Goal: Task Accomplishment & Management: Complete application form

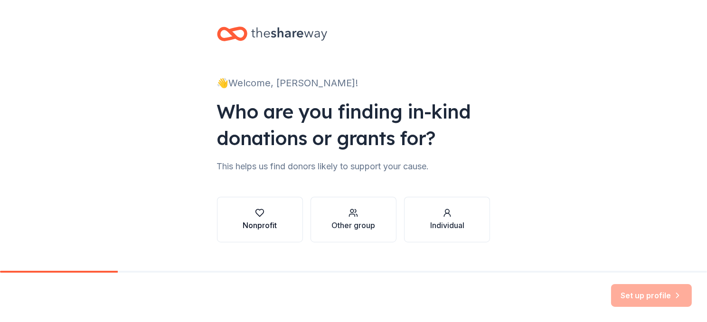
click at [261, 218] on div "Nonprofit" at bounding box center [260, 219] width 34 height 23
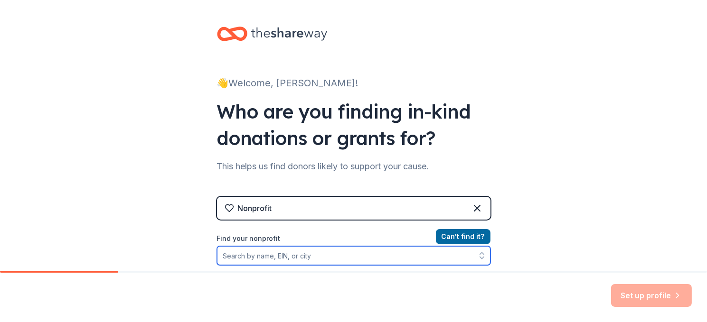
click at [287, 255] on input "Find your nonprofit" at bounding box center [354, 255] width 274 height 19
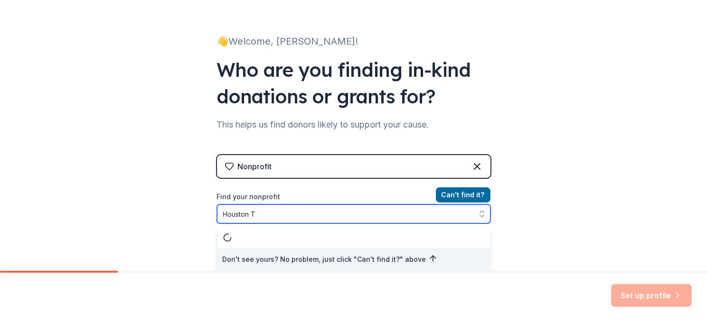
type input "[GEOGRAPHIC_DATA] [GEOGRAPHIC_DATA]"
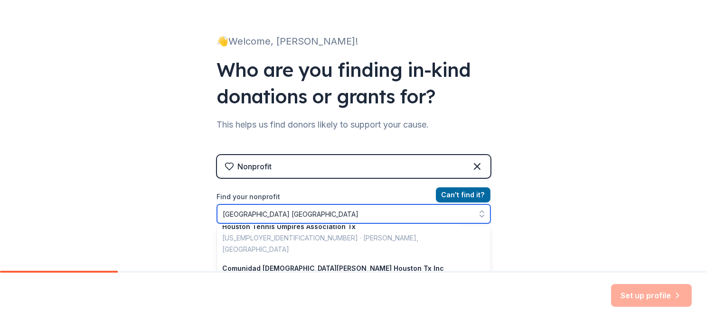
scroll to position [285, 0]
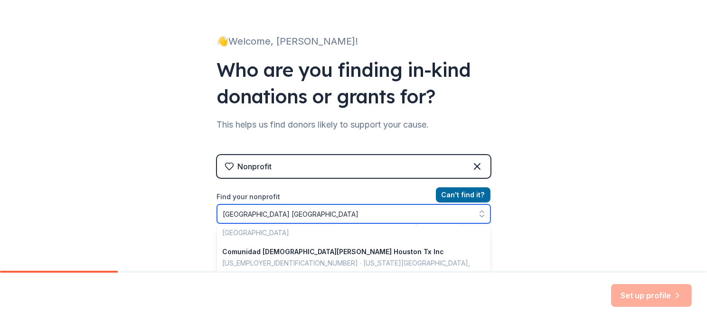
drag, startPoint x: 267, startPoint y: 216, endPoint x: 202, endPoint y: 204, distance: 66.1
click at [204, 203] on div "👋 Welcome, [PERSON_NAME]! Who are you finding in-kind donations or grants for? …" at bounding box center [354, 161] width 304 height 406
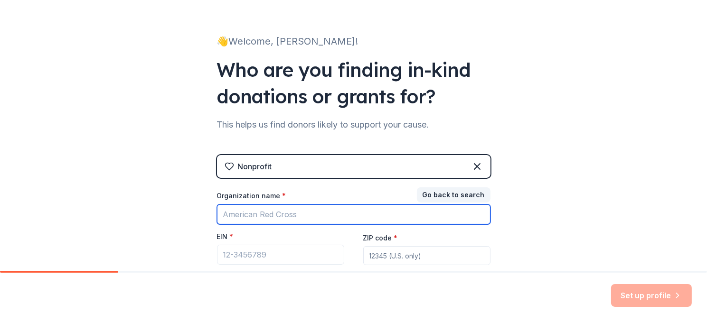
click at [297, 216] on input "Organization name *" at bounding box center [354, 215] width 274 height 20
type input "[US_EMPLOYER_IDENTIFICATION_NUMBER]"
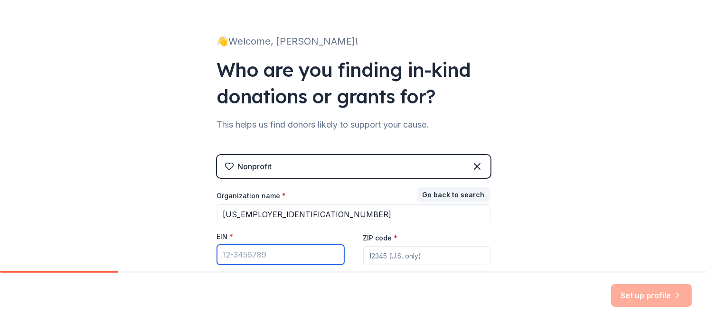
click at [286, 257] on input "EIN *" at bounding box center [280, 255] width 127 height 20
type input "82-5113985"
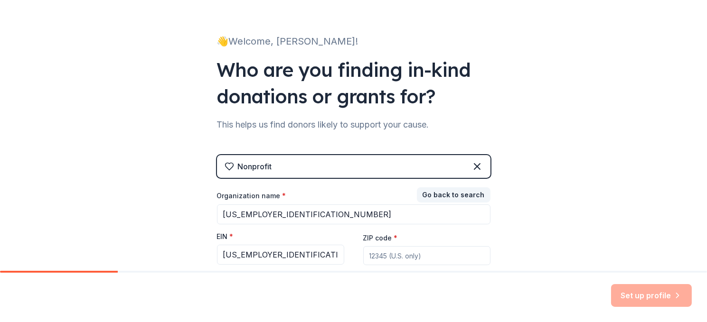
click at [413, 259] on input "ZIP code *" at bounding box center [426, 255] width 127 height 19
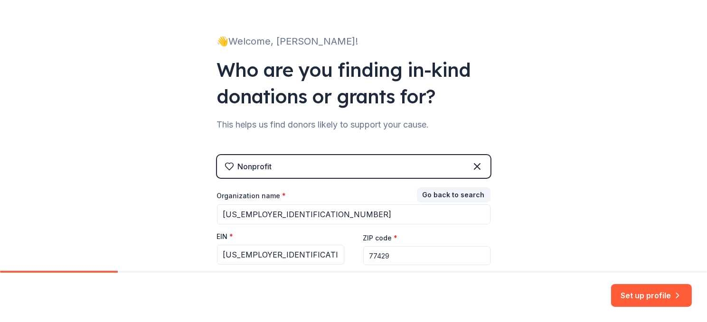
type input "77429"
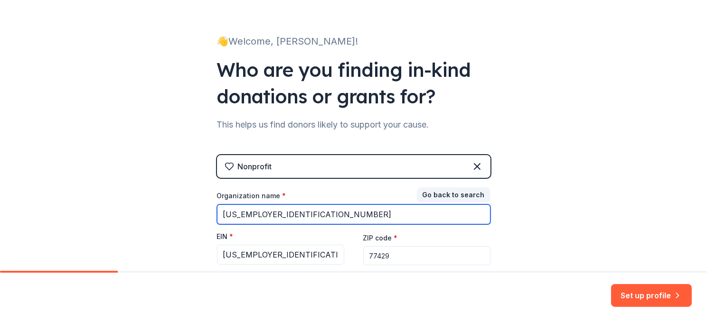
click at [312, 216] on input "82-5113985" at bounding box center [354, 215] width 274 height 20
drag, startPoint x: 291, startPoint y: 209, endPoint x: 211, endPoint y: 219, distance: 80.9
click at [213, 217] on div "👋 Welcome, Tammie! Who are you finding in-kind donations or grants for? This he…" at bounding box center [354, 153] width 304 height 391
type input "Entrusted Houston"
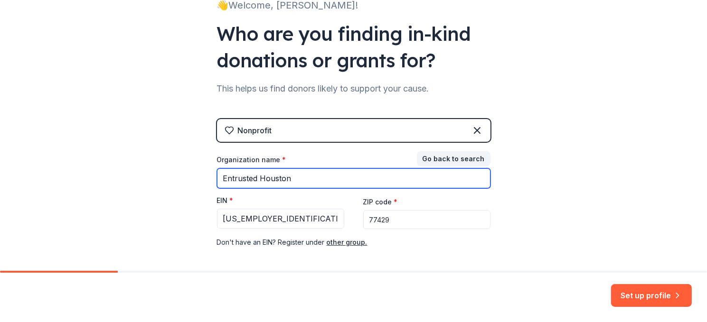
scroll to position [119, 0]
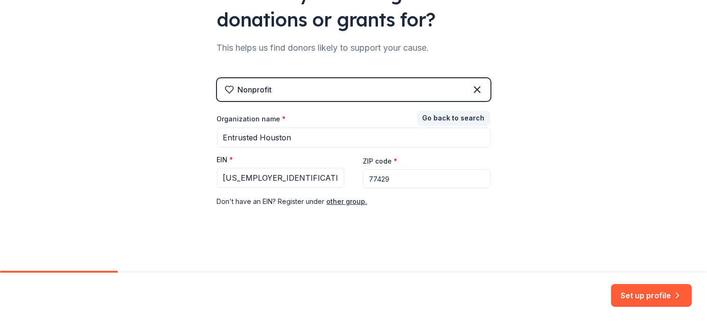
click at [383, 208] on div "Nonprofit Go back to search Organization name * Entrusted Houston EIN * 82-5113…" at bounding box center [354, 152] width 274 height 148
drag, startPoint x: 290, startPoint y: 85, endPoint x: 283, endPoint y: 84, distance: 7.3
click at [290, 85] on div "Nonprofit" at bounding box center [354, 89] width 274 height 23
click at [225, 86] on icon at bounding box center [229, 89] width 8 height 7
drag, startPoint x: 457, startPoint y: 224, endPoint x: 453, endPoint y: 219, distance: 5.8
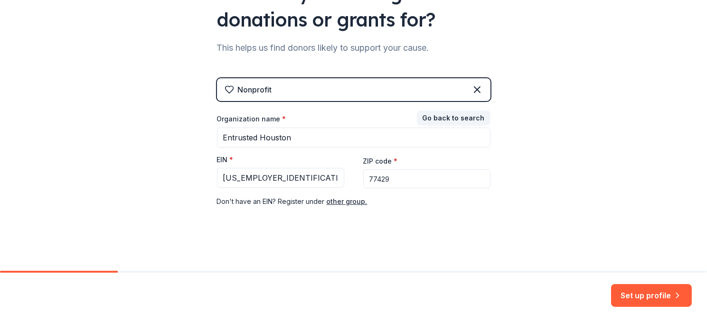
click at [454, 220] on div "Nonprofit Go back to search Organization name * Entrusted Houston EIN * 82-5113…" at bounding box center [354, 152] width 274 height 148
click at [298, 85] on div "Nonprofit" at bounding box center [354, 89] width 274 height 23
click at [455, 115] on button "Go back to search" at bounding box center [454, 118] width 74 height 15
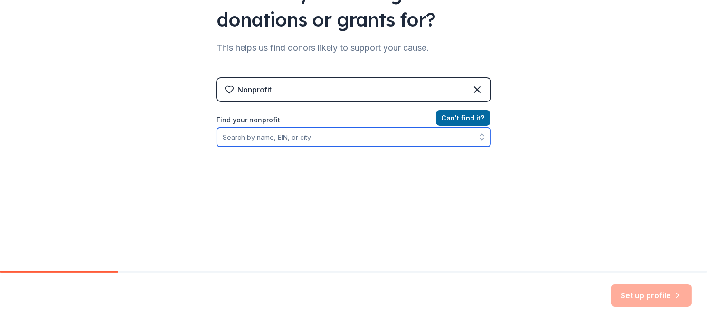
click at [308, 135] on input "Find your nonprofit" at bounding box center [354, 137] width 274 height 19
type input "825113985"
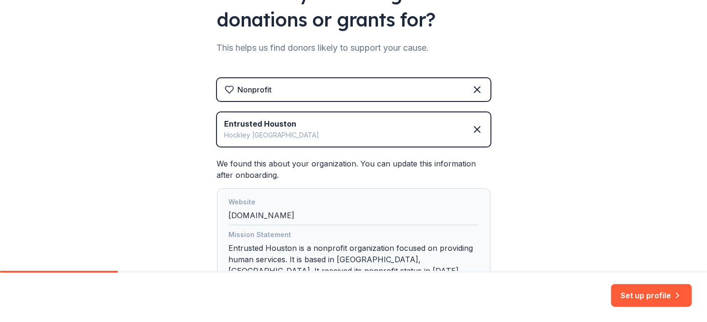
scroll to position [200, 0]
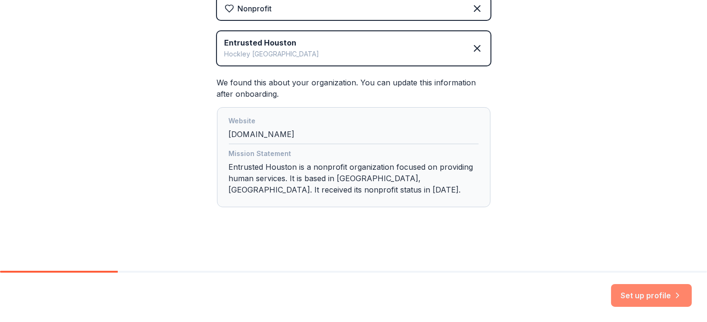
click at [650, 292] on button "Set up profile" at bounding box center [651, 295] width 81 height 23
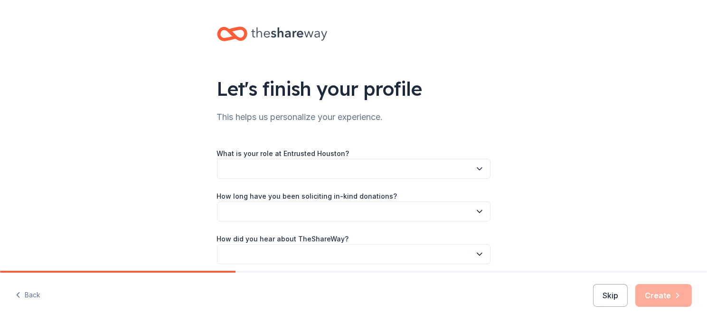
click at [246, 162] on button "button" at bounding box center [354, 169] width 274 height 20
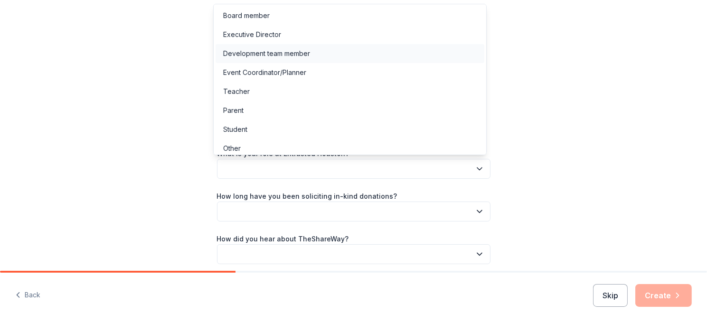
click at [294, 50] on div "Development team member" at bounding box center [266, 53] width 87 height 11
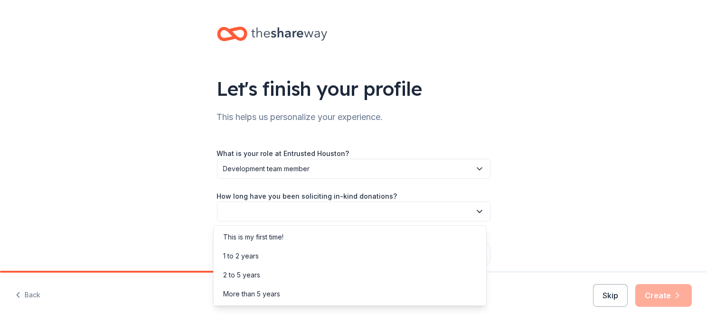
click at [249, 215] on button "button" at bounding box center [354, 212] width 274 height 20
click at [307, 299] on div "More than 5 years" at bounding box center [350, 294] width 269 height 19
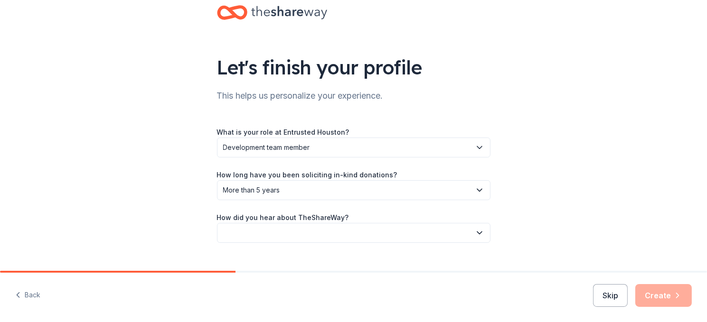
scroll to position [38, 0]
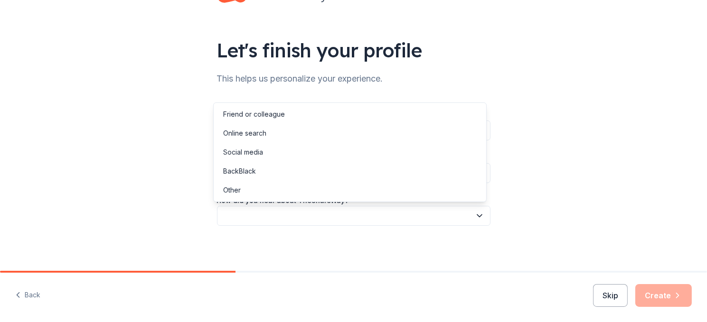
click at [341, 210] on button "button" at bounding box center [354, 216] width 274 height 20
click at [288, 115] on div "Friend or colleague" at bounding box center [350, 114] width 269 height 19
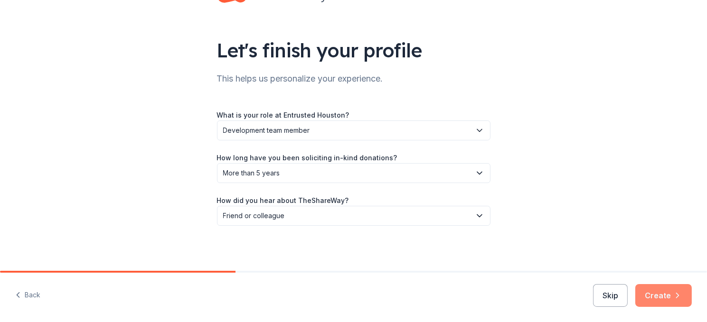
click at [658, 299] on button "Create" at bounding box center [663, 295] width 57 height 23
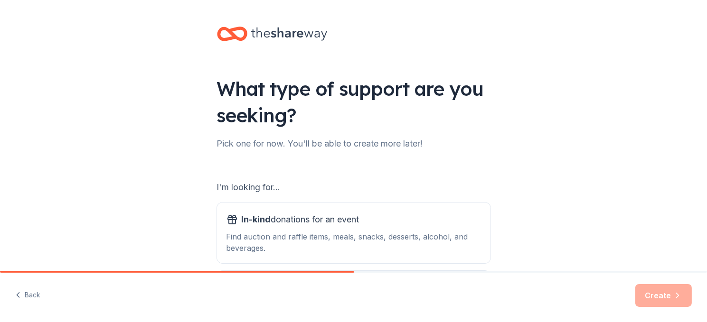
scroll to position [95, 0]
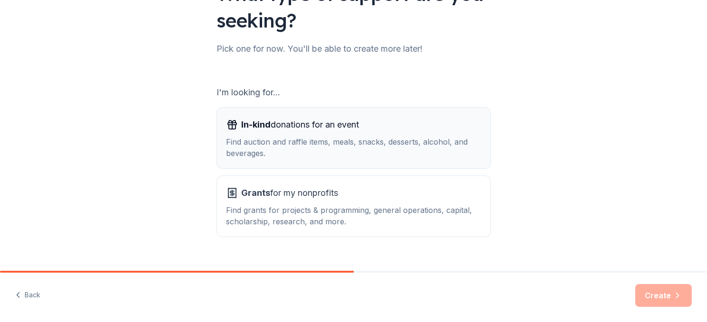
click at [304, 132] on span "In-kind donations for an event" at bounding box center [301, 124] width 118 height 15
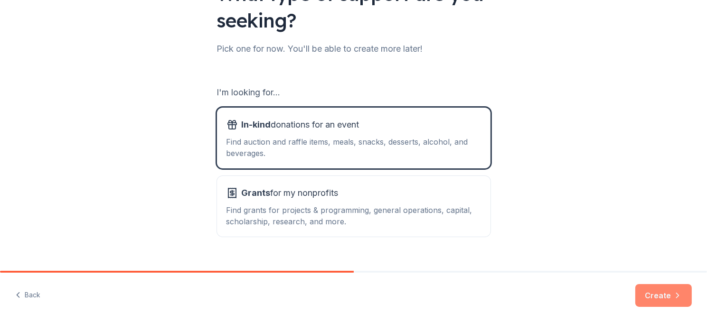
click at [656, 297] on button "Create" at bounding box center [663, 295] width 57 height 23
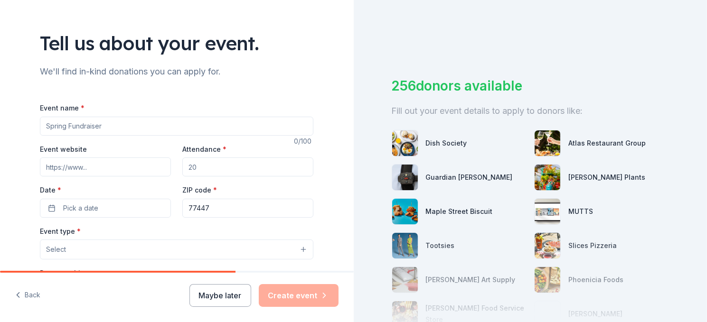
scroll to position [95, 0]
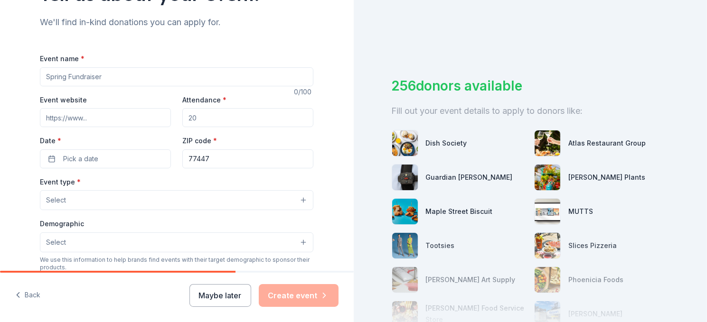
click at [202, 117] on input "Attendance *" at bounding box center [247, 117] width 131 height 19
type input "400"
click at [110, 74] on input "Event name *" at bounding box center [177, 76] width 274 height 19
drag, startPoint x: 111, startPoint y: 75, endPoint x: 34, endPoint y: 90, distance: 77.9
click at [12, 67] on div "Tell us about your event. We'll find in-kind donations you can apply for. Event…" at bounding box center [177, 221] width 354 height 632
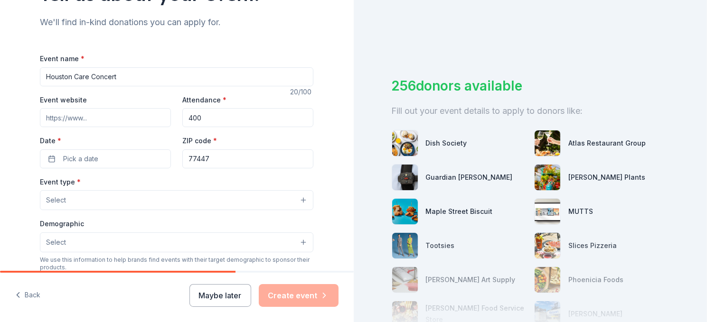
type input "Houston Care Concert"
click at [111, 167] on div "Event name * Houston Care Concert 20 /100 Event website Attendance * 400 Date *…" at bounding box center [177, 272] width 274 height 439
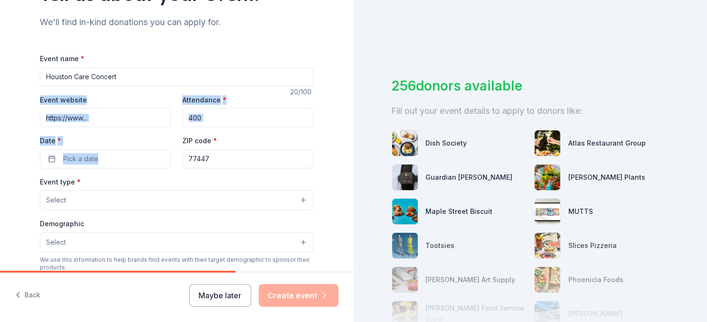
click at [364, 155] on div "256 donors available Fill out your event details to apply to donors like: Dish …" at bounding box center [531, 161] width 354 height 322
click at [96, 117] on input "Event website" at bounding box center [105, 117] width 131 height 19
drag, startPoint x: 96, startPoint y: 117, endPoint x: 415, endPoint y: 43, distance: 326.8
click at [415, 43] on div "256 donors available Fill out your event details to apply to donors like: Dish …" at bounding box center [531, 161] width 354 height 322
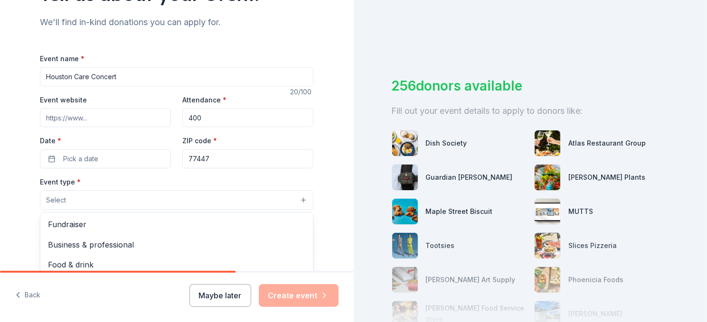
click at [216, 198] on button "Select" at bounding box center [177, 200] width 274 height 20
click at [5, 142] on div "Tell us about your event. We'll find in-kind donations you can apply for. Event…" at bounding box center [177, 221] width 354 height 632
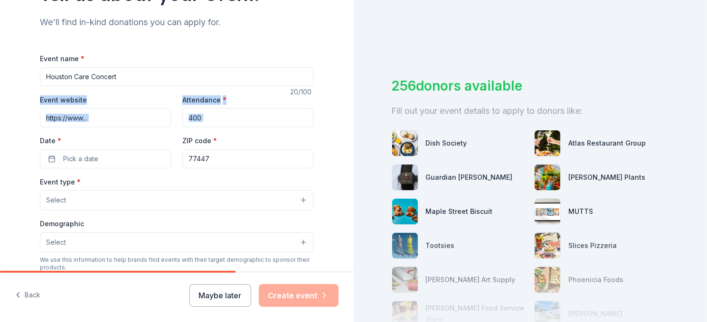
drag, startPoint x: 5, startPoint y: 142, endPoint x: 48, endPoint y: 118, distance: 49.3
click at [18, 141] on div "Tell us about your event. We'll find in-kind donations you can apply for. Event…" at bounding box center [177, 221] width 354 height 632
click at [86, 99] on div "Event website" at bounding box center [105, 111] width 131 height 34
click at [74, 98] on label "Event website" at bounding box center [63, 99] width 47 height 9
click at [74, 108] on input "Event website" at bounding box center [105, 117] width 131 height 19
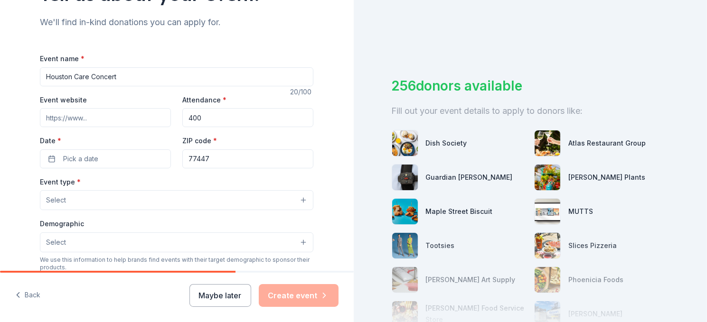
click at [114, 79] on input "Houston Care Concert" at bounding box center [177, 76] width 274 height 19
click at [79, 117] on input "Event website" at bounding box center [105, 117] width 131 height 19
paste input "https://entrustedhouston.org/events/houstoncaresconcert"
type input "https://entrustedhouston.org/events/houstoncaresconcert"
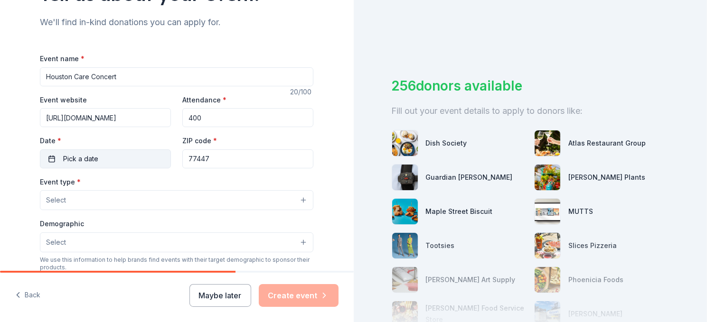
scroll to position [0, 0]
click at [90, 161] on span "Pick a date" at bounding box center [80, 158] width 35 height 11
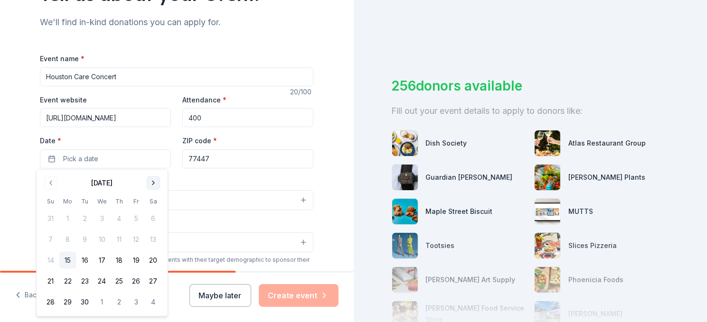
click at [150, 183] on button "Go to next month" at bounding box center [153, 183] width 13 height 13
click at [116, 230] on tbody "28 29 30 1 2 3 4 5 6 7 8 9 10 11 12 13 14 15 16 17 18 19 20 21 22 23 24 25 26 2…" at bounding box center [102, 259] width 120 height 104
click at [121, 237] on button "9" at bounding box center [119, 239] width 17 height 17
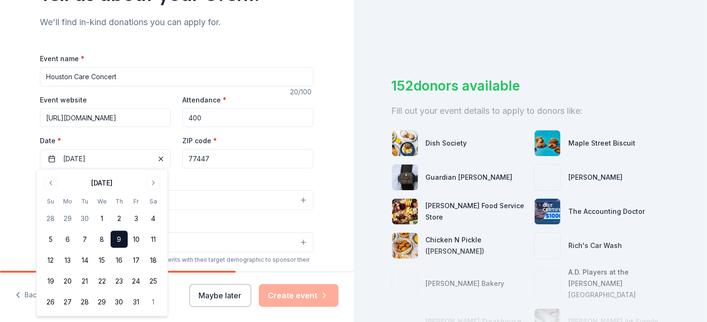
click at [429, 240] on div at bounding box center [531, 287] width 278 height 95
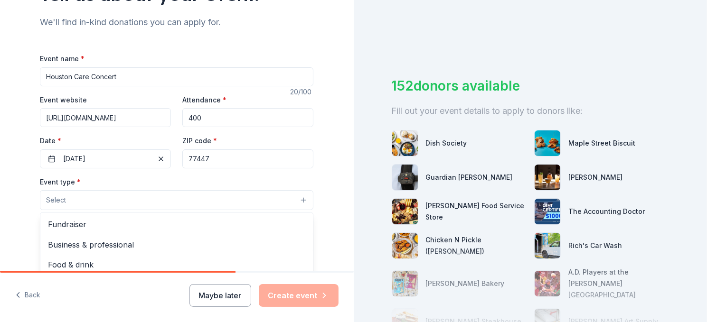
click at [75, 200] on button "Select" at bounding box center [177, 200] width 274 height 20
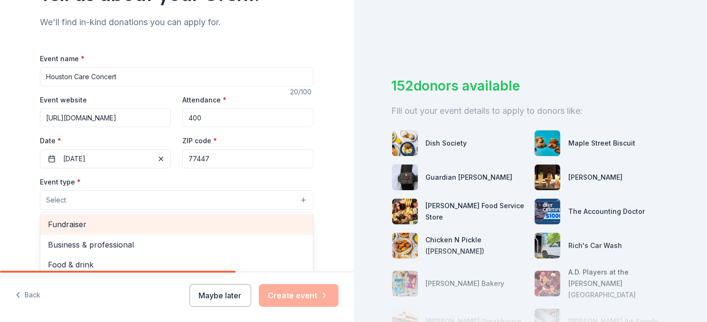
click at [68, 221] on span "Fundraiser" at bounding box center [176, 224] width 257 height 12
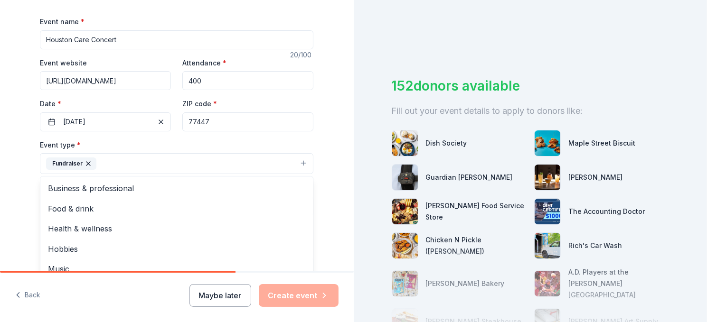
scroll to position [190, 0]
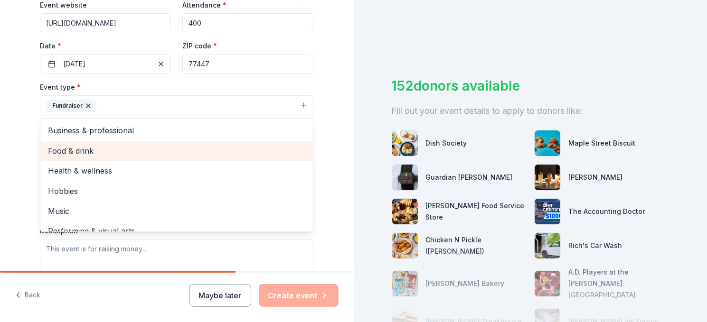
click at [84, 145] on span "Food & drink" at bounding box center [176, 151] width 257 height 12
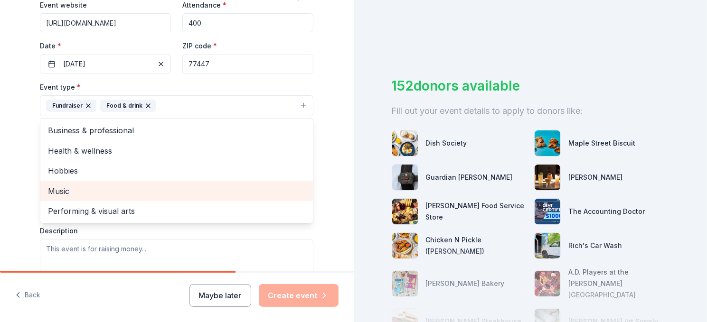
click at [80, 189] on span "Music" at bounding box center [176, 191] width 257 height 12
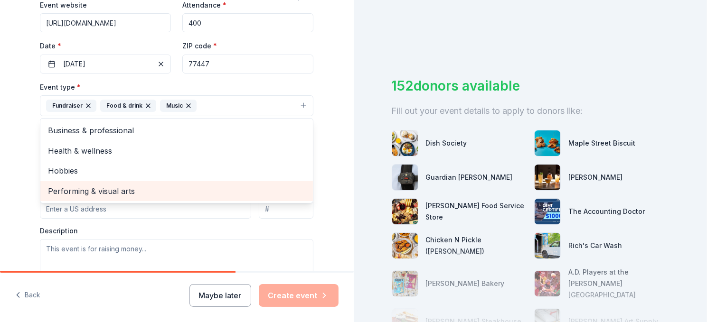
click at [98, 190] on span "Performing & visual arts" at bounding box center [176, 191] width 257 height 12
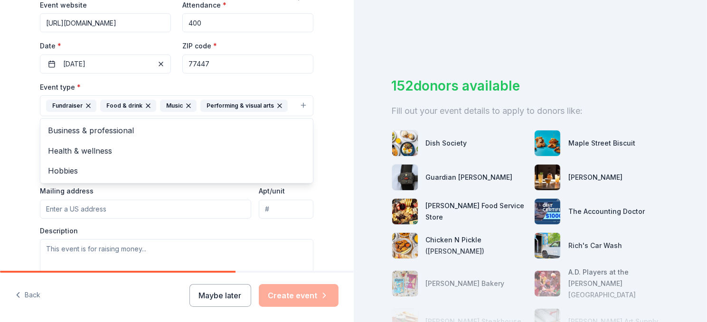
drag, startPoint x: 18, startPoint y: 143, endPoint x: 13, endPoint y: 139, distance: 6.4
click at [13, 139] on div "Tell us about your event. We'll find in-kind donations you can apply for. Event…" at bounding box center [177, 126] width 354 height 633
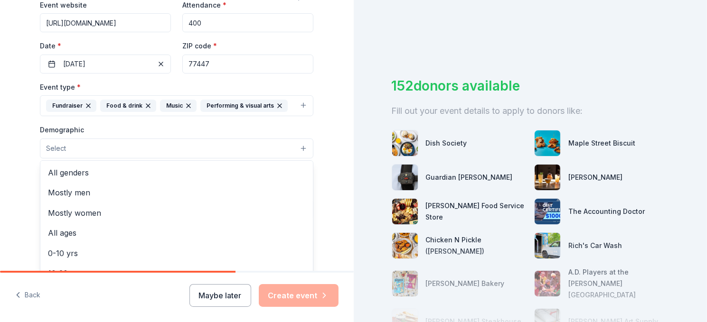
click at [92, 149] on button "Select" at bounding box center [177, 149] width 274 height 20
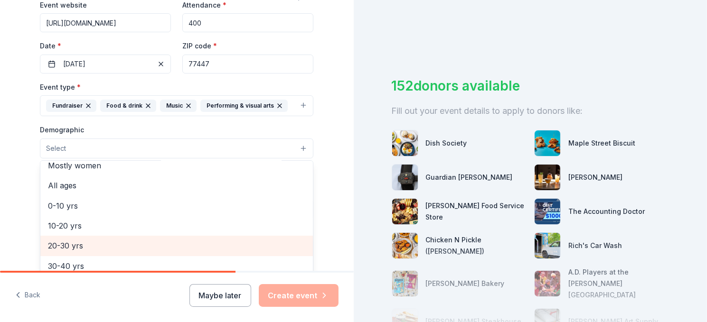
scroll to position [95, 0]
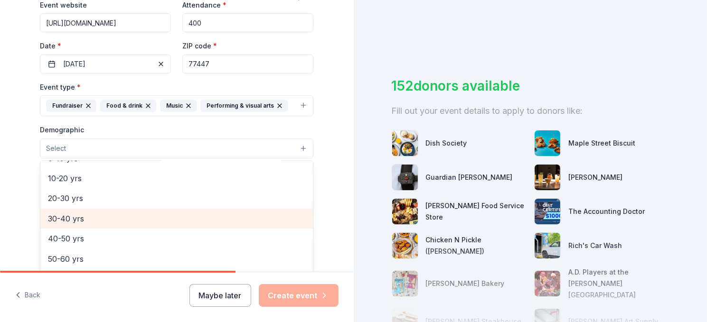
click at [92, 221] on span "30-40 yrs" at bounding box center [176, 219] width 257 height 12
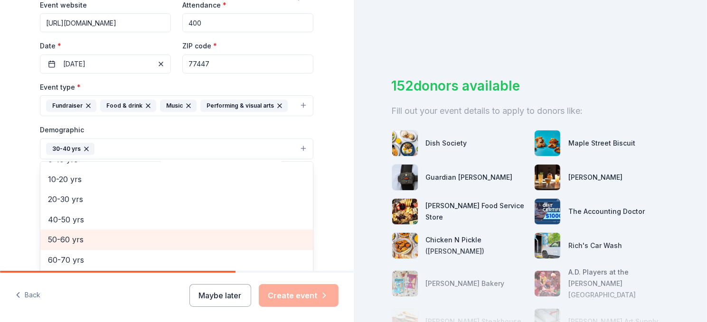
click at [95, 234] on span "50-60 yrs" at bounding box center [176, 240] width 257 height 12
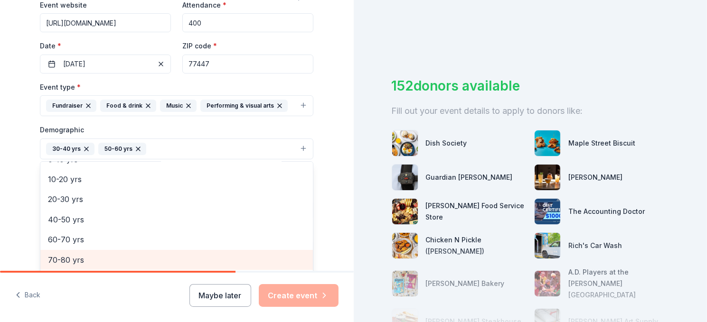
click at [90, 254] on span "70-80 yrs" at bounding box center [176, 260] width 257 height 12
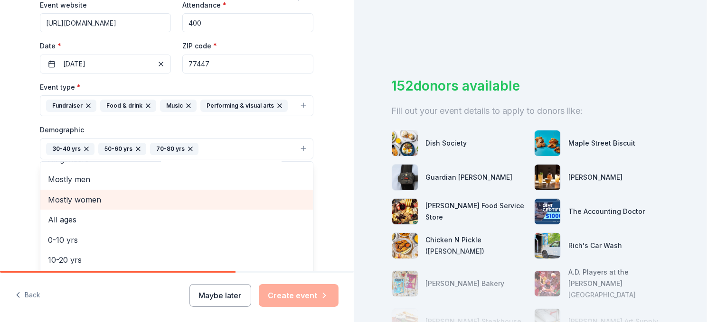
scroll to position [0, 0]
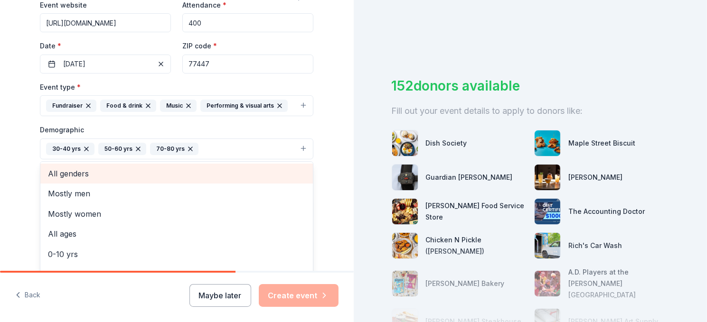
click at [90, 174] on span "All genders" at bounding box center [176, 174] width 257 height 12
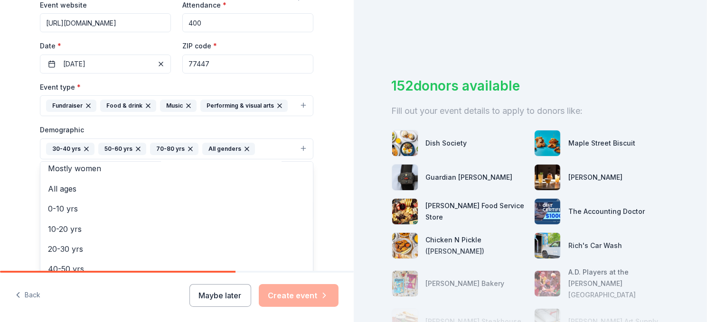
scroll to position [47, 0]
click at [331, 235] on div "Tell us about your event. We'll find in-kind donations you can apply for. Event…" at bounding box center [177, 127] width 354 height 634
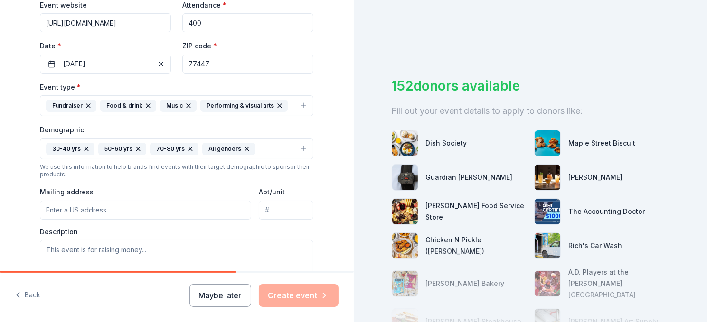
click at [90, 216] on input "Mailing address" at bounding box center [145, 210] width 211 height 19
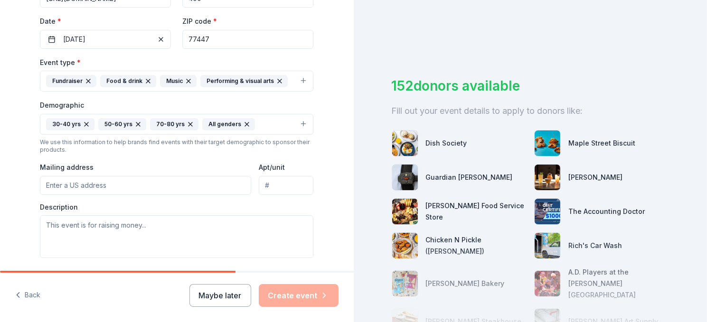
scroll to position [237, 0]
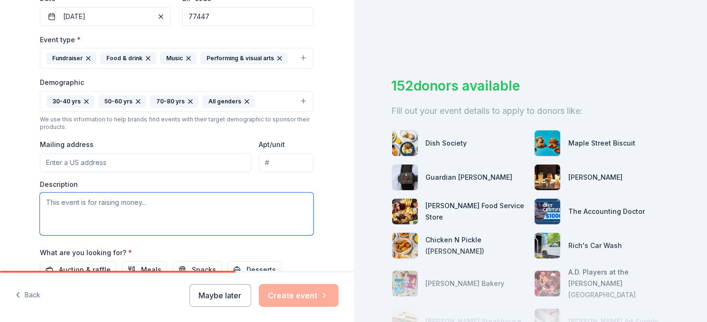
click at [52, 196] on textarea at bounding box center [177, 214] width 274 height 43
paste textarea "Night of Music, Art, and Impact When Houston cares, children thrive. That’s the…"
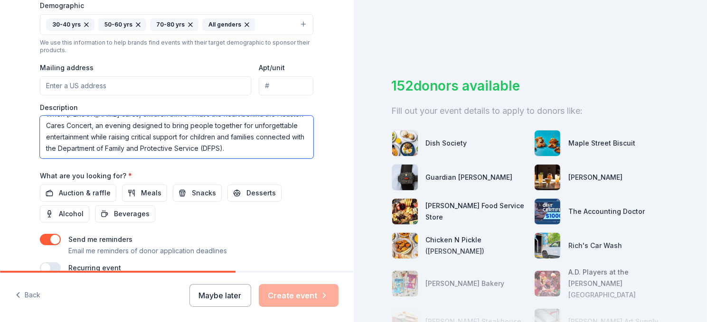
scroll to position [332, 0]
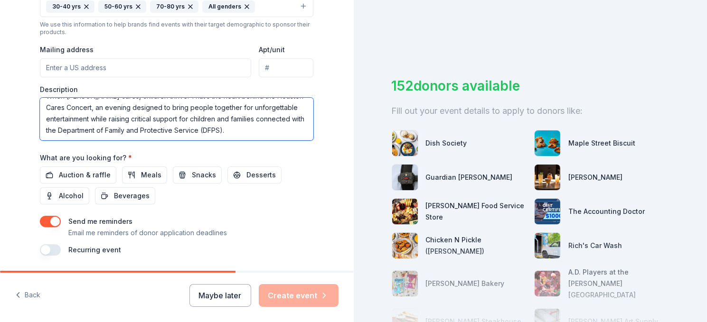
click at [255, 127] on textarea "Night of Music, Art, and Impact When Houston cares, children thrive. That’s the…" at bounding box center [177, 119] width 274 height 43
type textarea "Night of Music, Art, and Impact When Houston cares, children thrive. That’s the…"
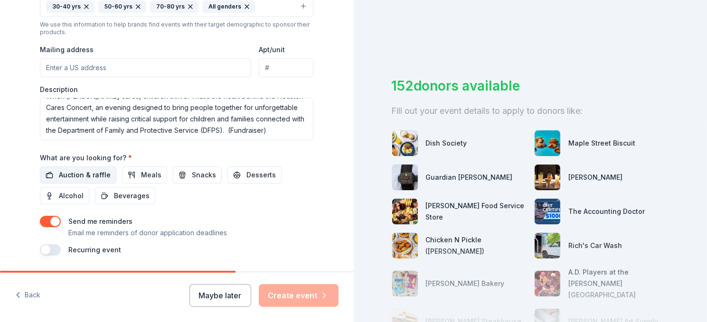
click at [68, 171] on span "Auction & raffle" at bounding box center [85, 175] width 52 height 11
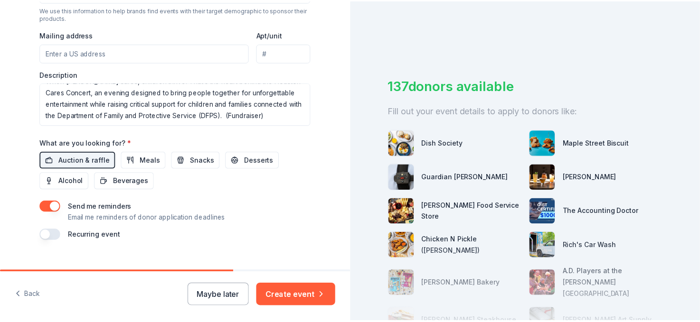
scroll to position [359, 0]
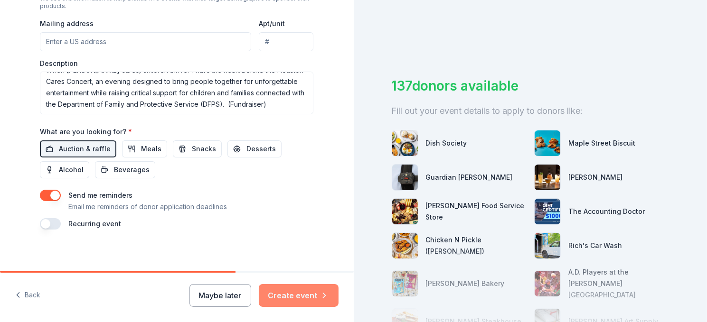
click at [301, 288] on button "Create event" at bounding box center [299, 295] width 80 height 23
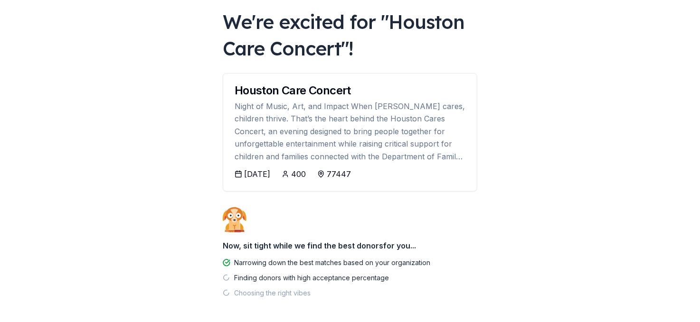
scroll to position [91, 0]
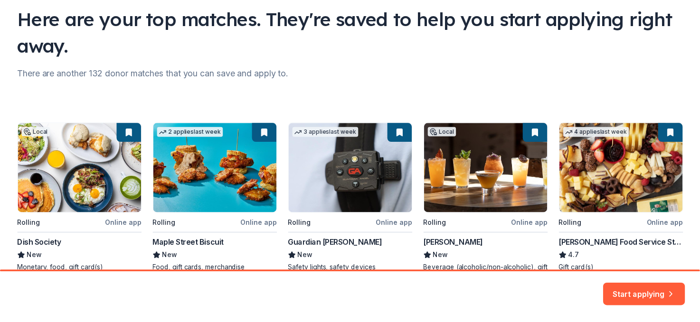
scroll to position [127, 0]
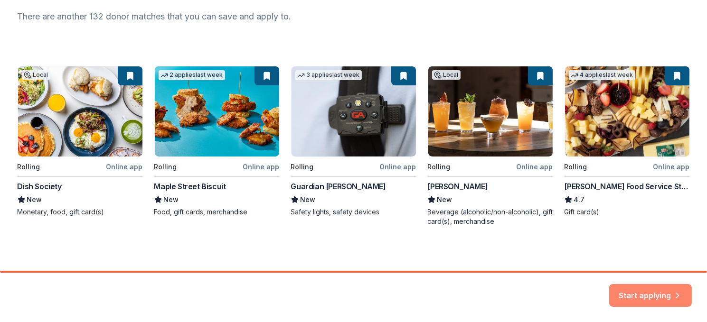
click at [639, 298] on button "Start applying" at bounding box center [650, 290] width 83 height 23
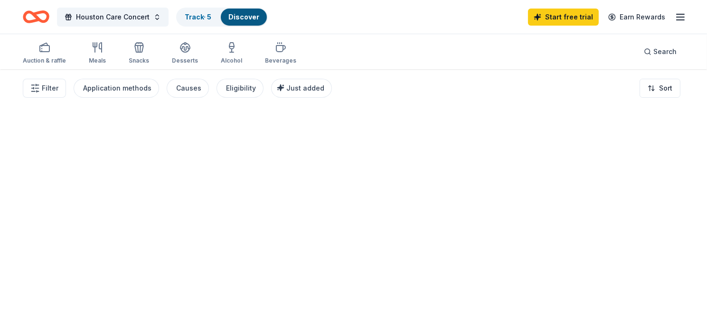
click at [647, 292] on div at bounding box center [353, 195] width 707 height 253
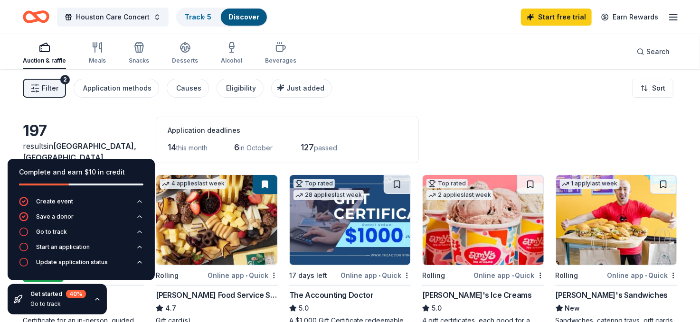
click at [444, 134] on div "197 results in Hockley, TX Application deadlines 14 this month 6 in October 127…" at bounding box center [350, 140] width 654 height 47
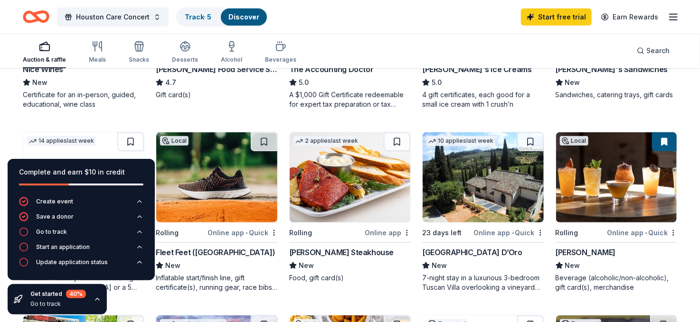
scroll to position [285, 0]
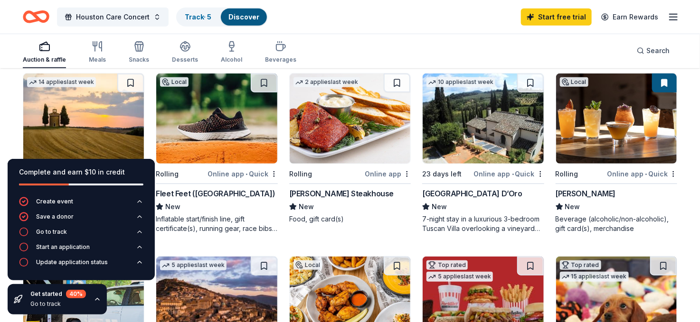
click at [345, 134] on img at bounding box center [350, 119] width 121 height 90
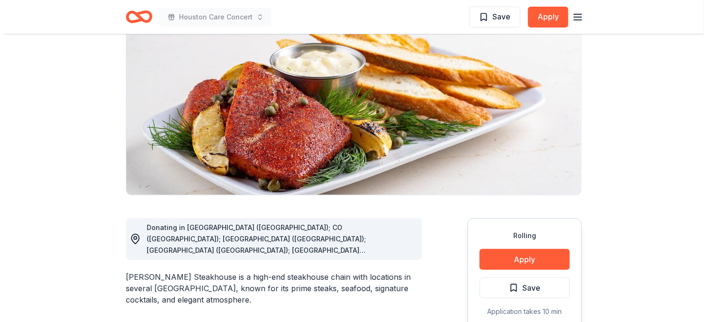
scroll to position [142, 0]
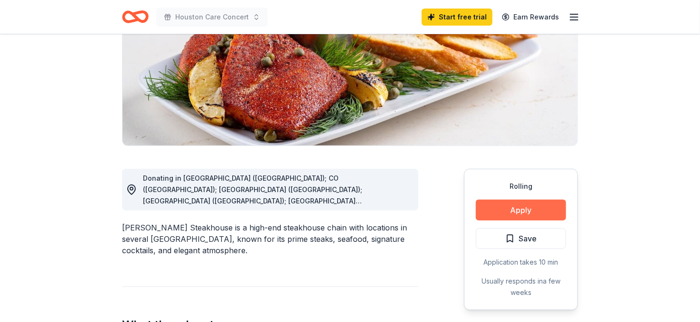
click at [522, 208] on button "Apply" at bounding box center [521, 210] width 90 height 21
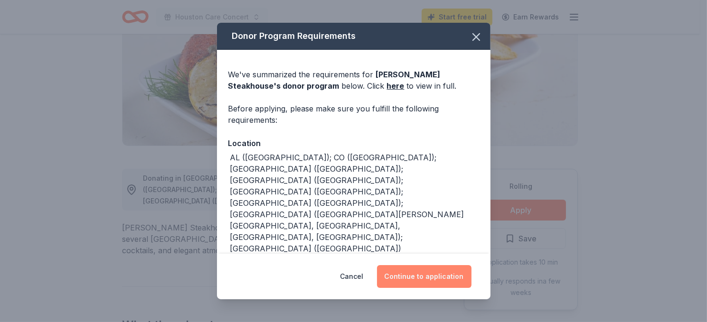
click at [421, 272] on button "Continue to application" at bounding box center [424, 276] width 94 height 23
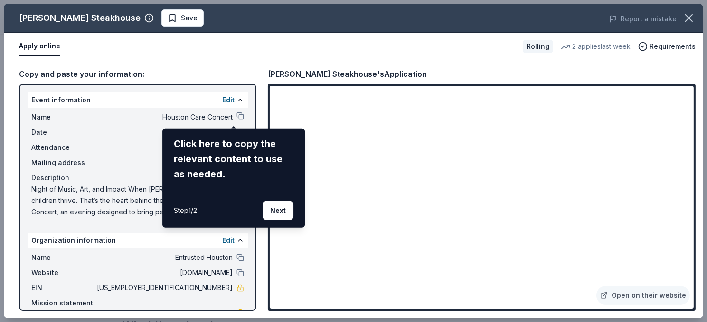
click at [274, 208] on button "Next" at bounding box center [278, 210] width 31 height 19
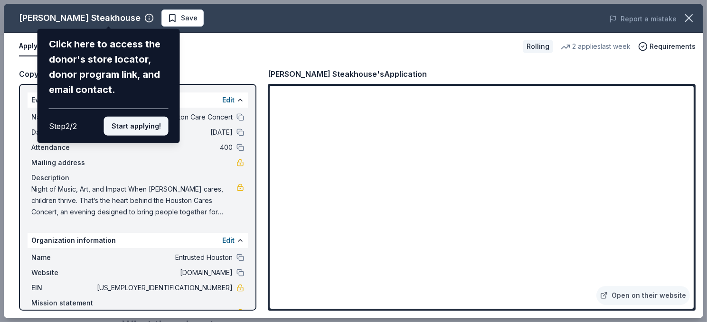
click at [129, 125] on button "Start applying!" at bounding box center [136, 126] width 65 height 19
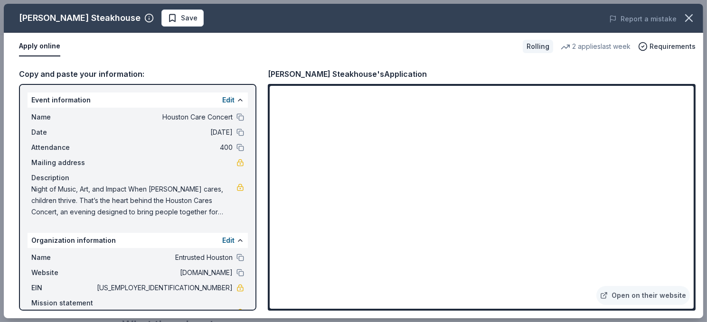
click at [232, 48] on div "Apply online" at bounding box center [267, 47] width 496 height 20
click at [168, 14] on span "Save" at bounding box center [183, 17] width 30 height 11
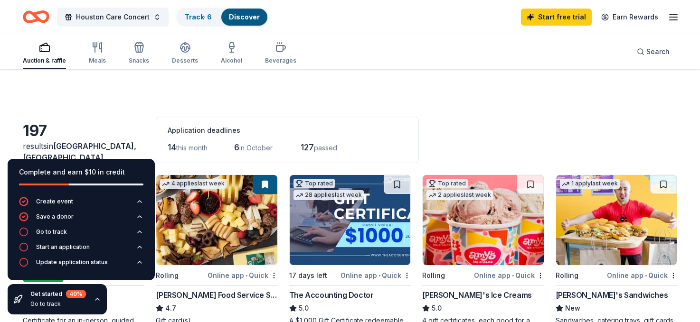
scroll to position [285, 0]
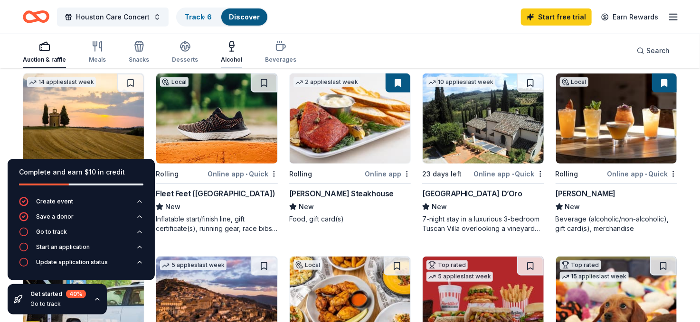
click at [227, 52] on div "Alcohol" at bounding box center [231, 52] width 21 height 23
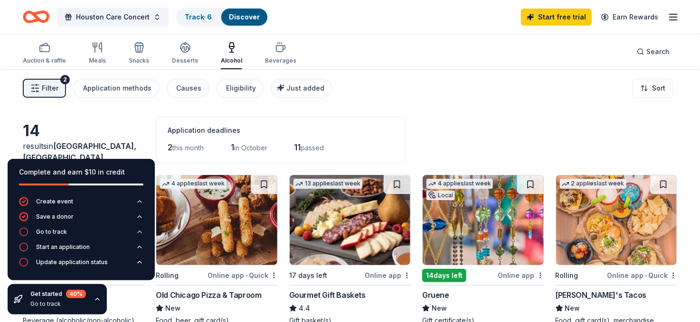
click at [98, 301] on icon "button" at bounding box center [98, 300] width 8 height 8
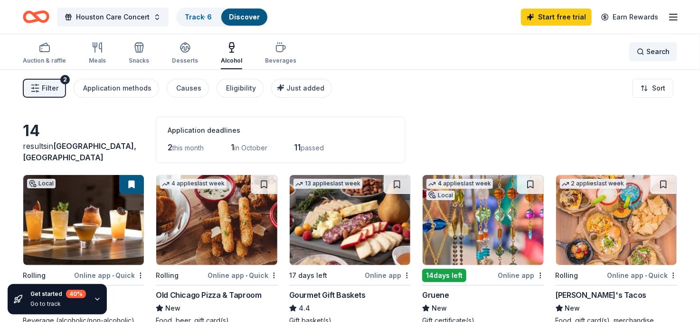
click at [649, 47] on span "Search" at bounding box center [657, 51] width 23 height 11
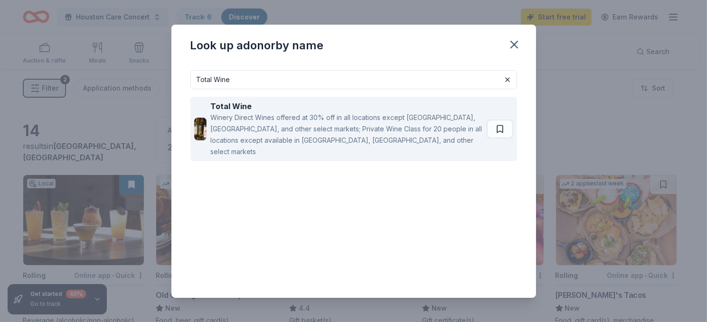
type input "Total Wine"
click at [249, 124] on div "Winery Direct Wines offered at 30% off in all locations except CT, MA, and othe…" at bounding box center [346, 135] width 273 height 46
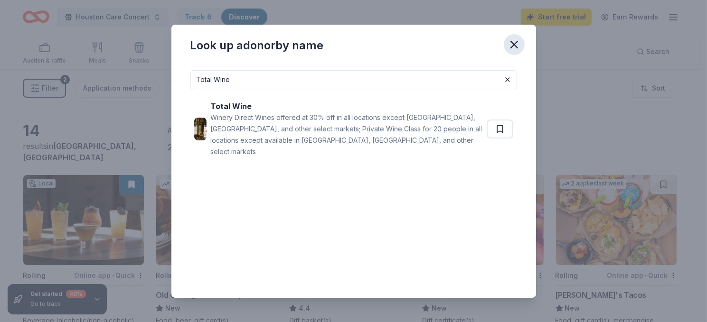
click at [514, 45] on icon "button" at bounding box center [514, 44] width 13 height 13
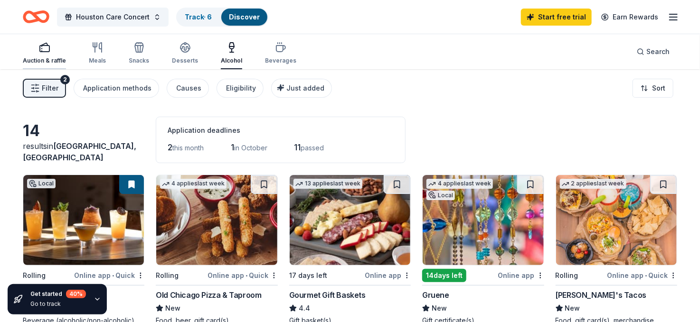
click at [42, 53] on div "Auction & raffle" at bounding box center [44, 53] width 43 height 23
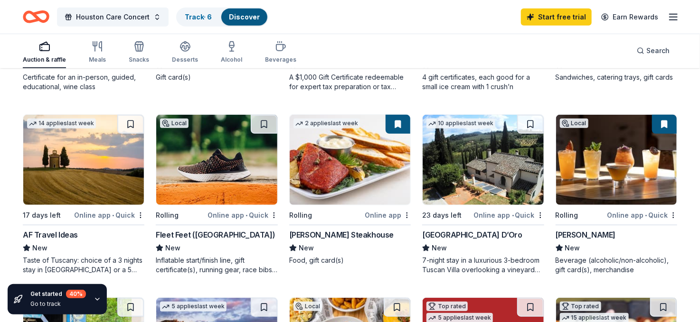
scroll to position [285, 0]
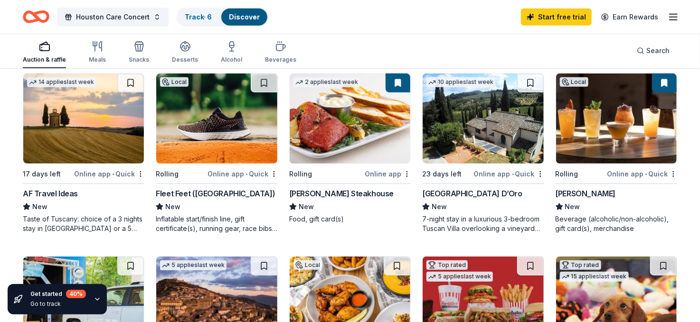
click at [473, 132] on img at bounding box center [483, 119] width 121 height 90
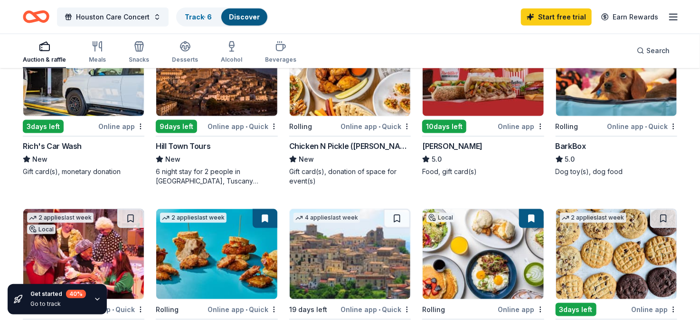
scroll to position [427, 0]
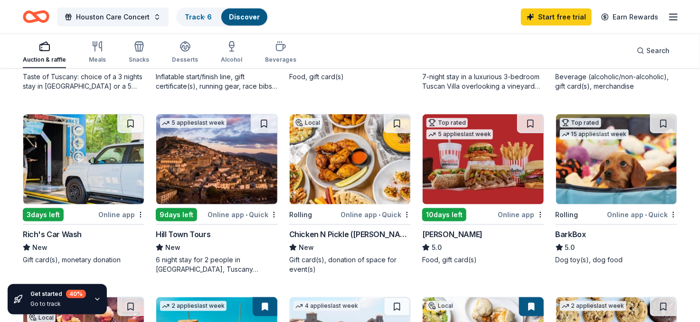
click at [86, 158] on img at bounding box center [83, 159] width 121 height 90
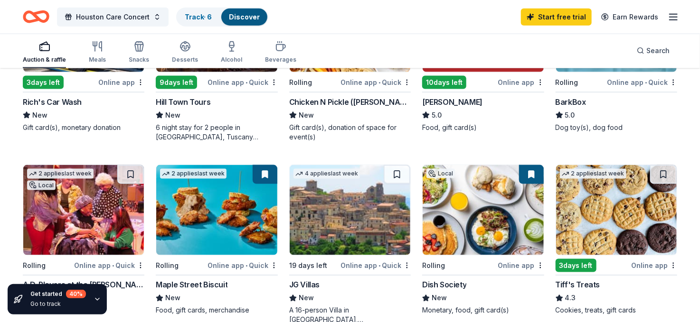
scroll to position [570, 0]
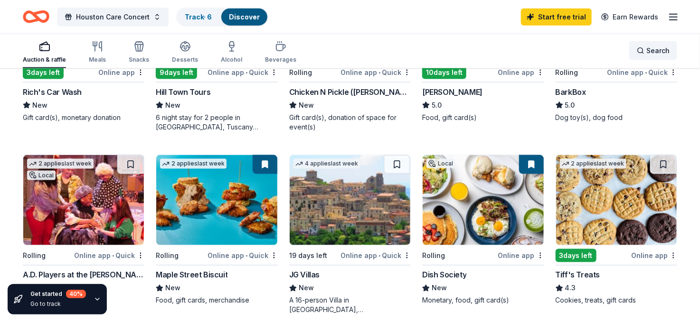
click at [650, 47] on span "Search" at bounding box center [657, 50] width 23 height 11
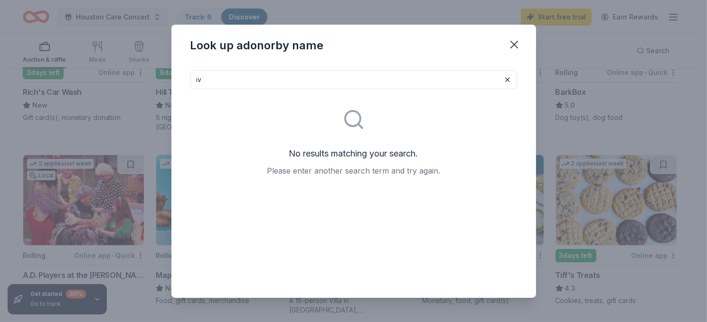
type input "i"
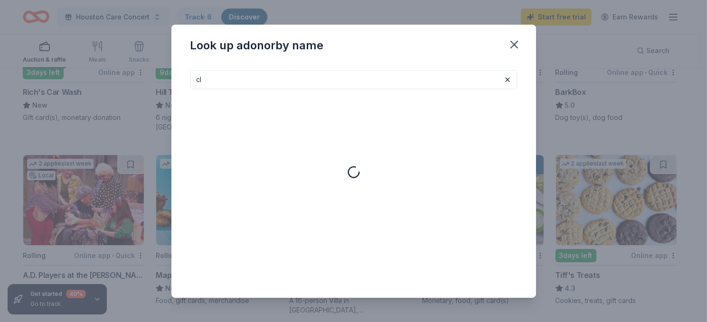
type input "c"
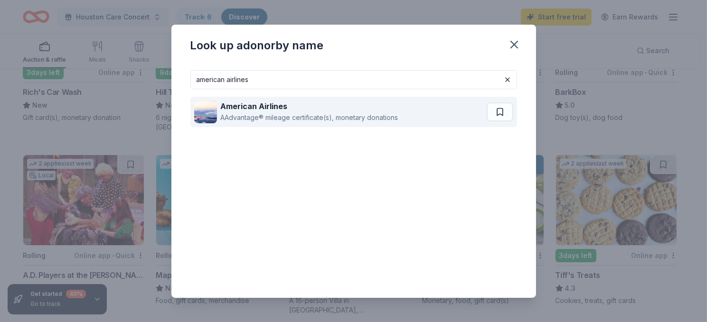
click at [248, 104] on strong "American Airlines" at bounding box center [254, 106] width 67 height 9
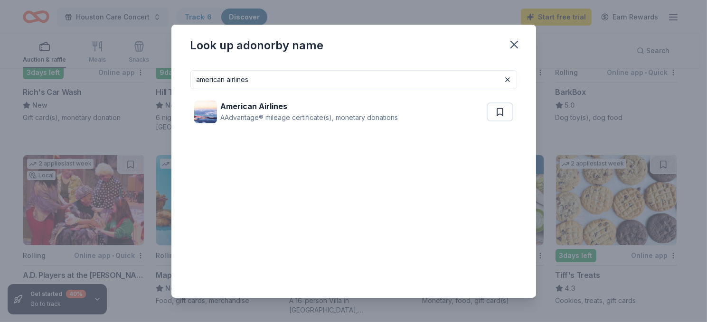
drag, startPoint x: 252, startPoint y: 75, endPoint x: 164, endPoint y: 71, distance: 87.9
click at [166, 71] on div "Look up a donor by name american airlines American Airlines AAdvantage® mileage…" at bounding box center [353, 161] width 707 height 322
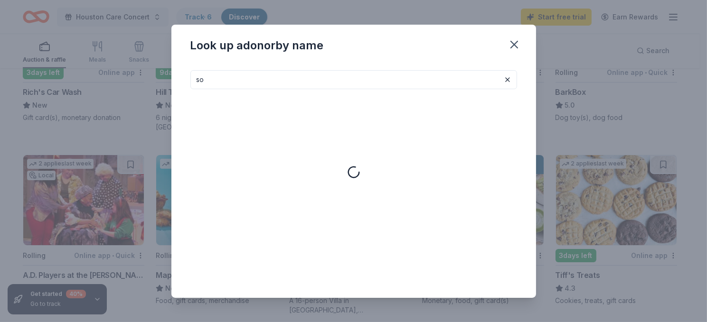
type input "s"
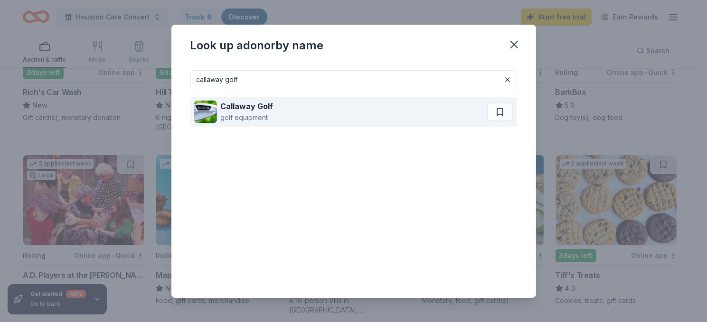
type input "callaway golf"
click at [240, 113] on div "golf equipment" at bounding box center [247, 117] width 53 height 11
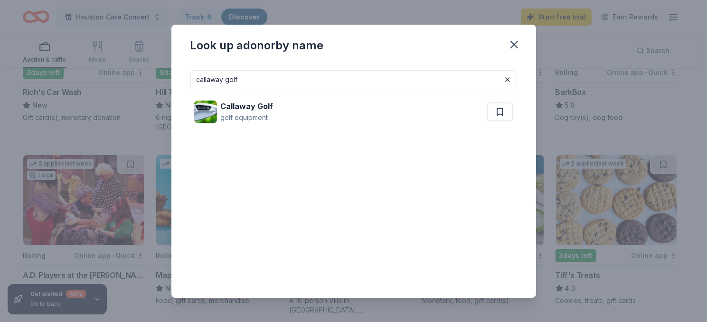
drag, startPoint x: 391, startPoint y: 214, endPoint x: 393, endPoint y: 175, distance: 39.4
click at [391, 212] on div "callaway golf Callaway Golf golf equipment" at bounding box center [353, 176] width 327 height 213
click at [509, 39] on icon "button" at bounding box center [514, 44] width 13 height 13
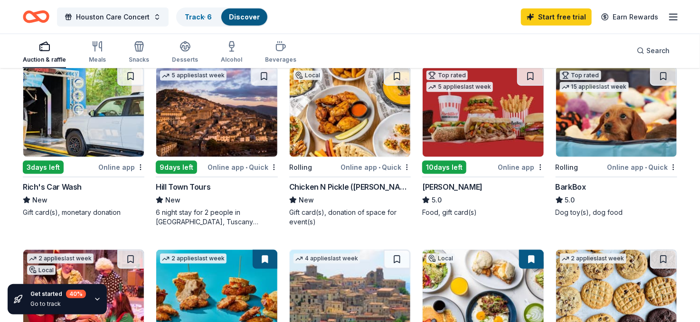
scroll to position [427, 0]
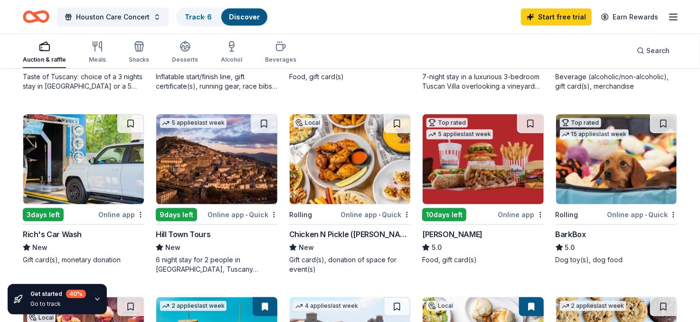
click at [588, 165] on img at bounding box center [616, 159] width 121 height 90
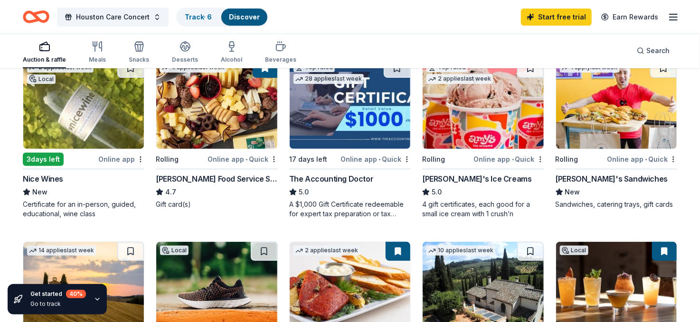
scroll to position [95, 0]
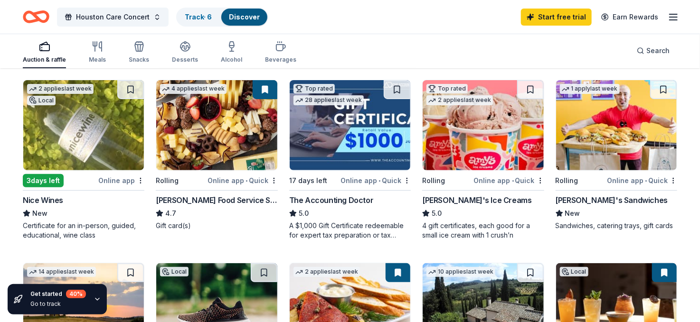
click at [196, 142] on img at bounding box center [216, 125] width 121 height 90
click at [90, 134] on img at bounding box center [83, 125] width 121 height 90
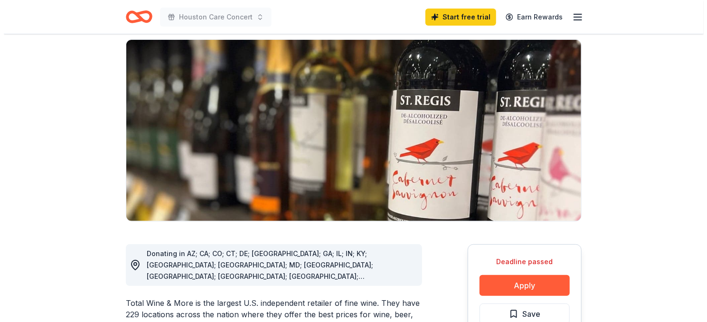
scroll to position [142, 0]
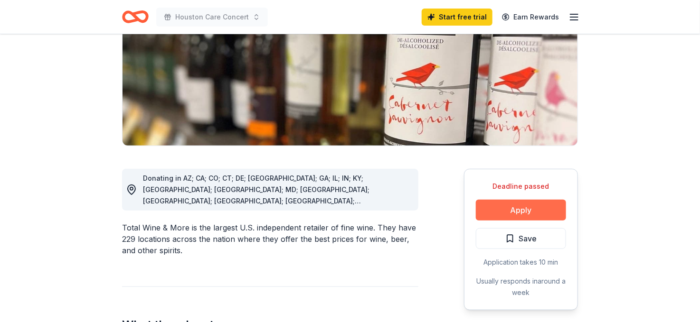
click at [510, 211] on button "Apply" at bounding box center [521, 210] width 90 height 21
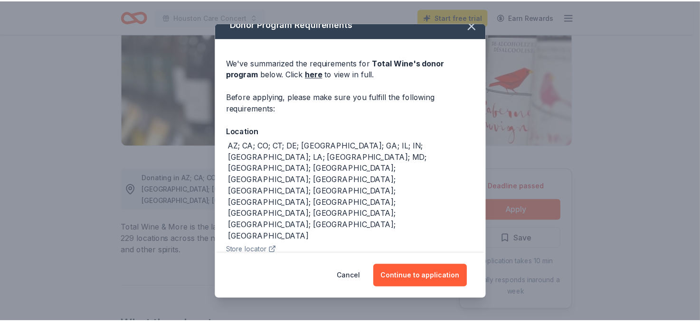
scroll to position [21, 0]
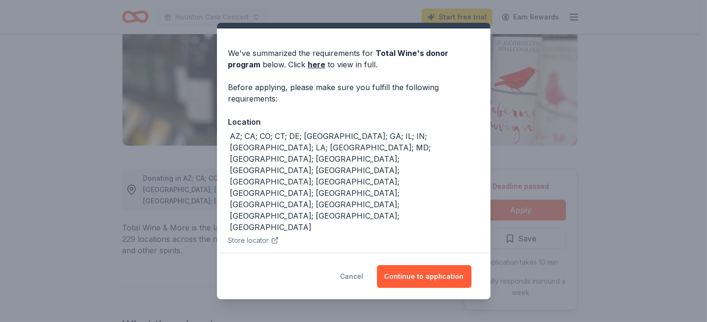
click at [359, 275] on button "Cancel" at bounding box center [351, 276] width 23 height 23
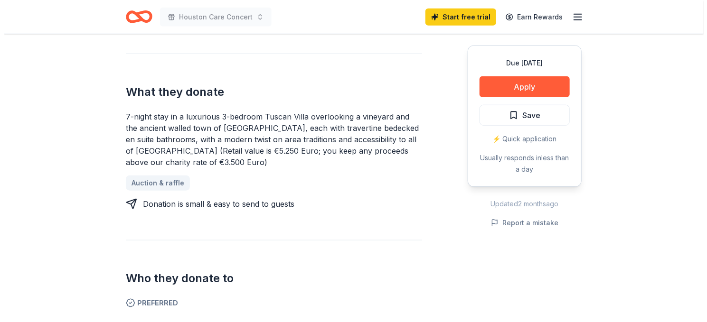
scroll to position [285, 0]
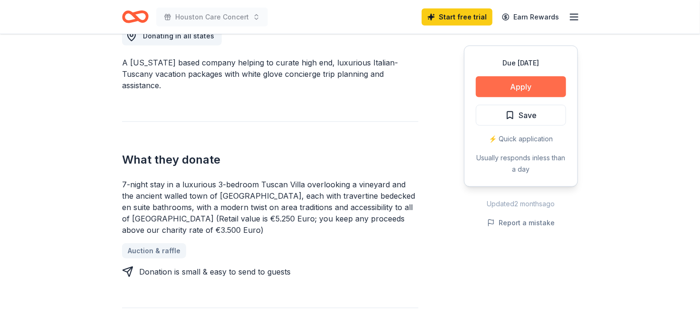
click at [523, 83] on button "Apply" at bounding box center [521, 86] width 90 height 21
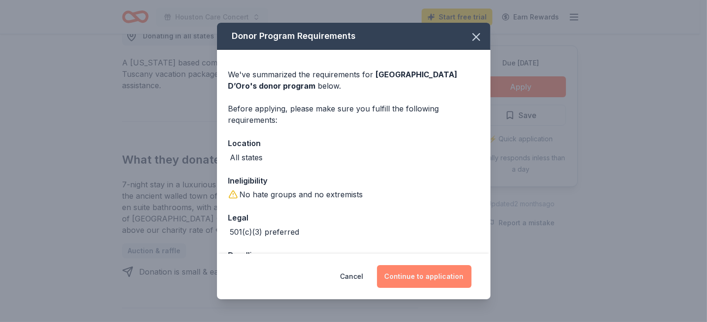
click at [421, 272] on button "Continue to application" at bounding box center [424, 276] width 94 height 23
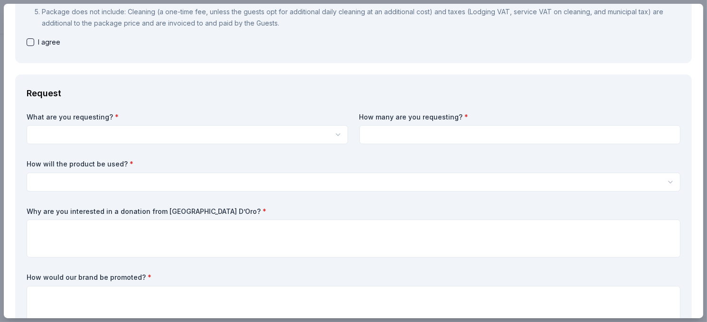
scroll to position [0, 0]
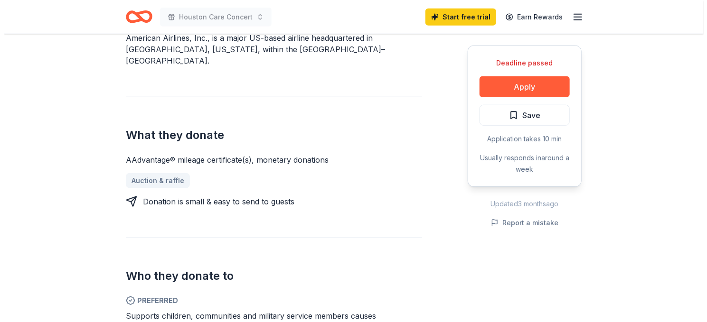
scroll to position [427, 0]
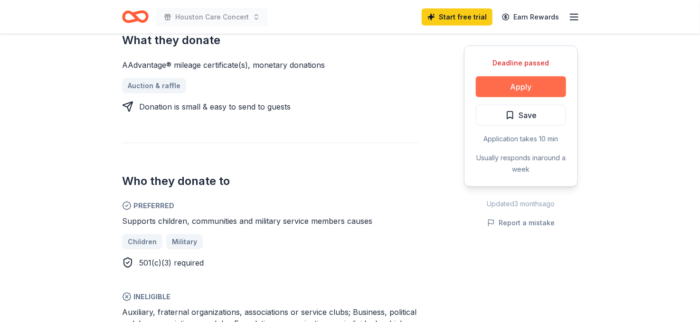
click at [514, 87] on button "Apply" at bounding box center [521, 86] width 90 height 21
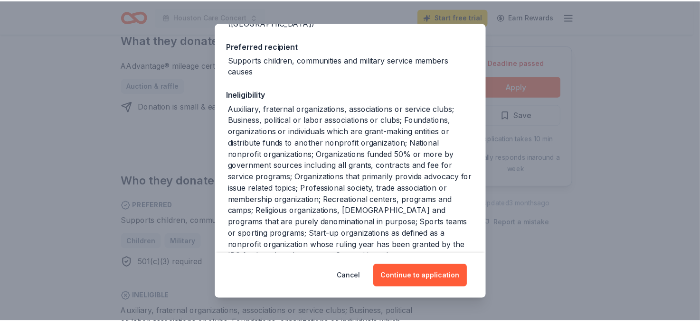
scroll to position [265, 0]
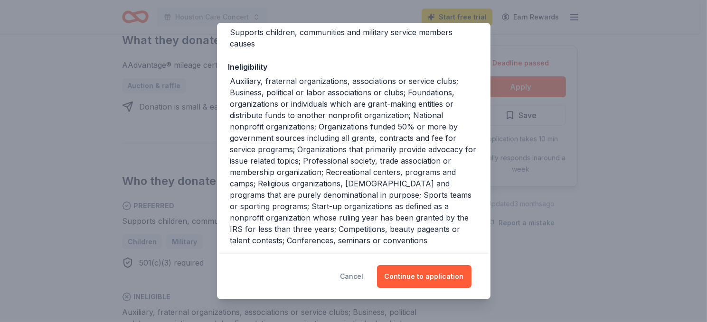
drag, startPoint x: 360, startPoint y: 277, endPoint x: 355, endPoint y: 275, distance: 6.2
click at [357, 276] on button "Cancel" at bounding box center [351, 276] width 23 height 23
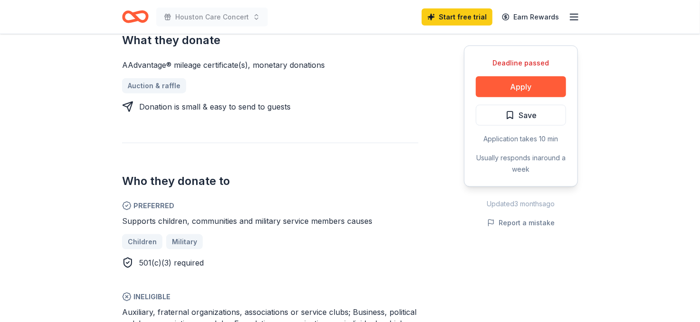
scroll to position [190, 0]
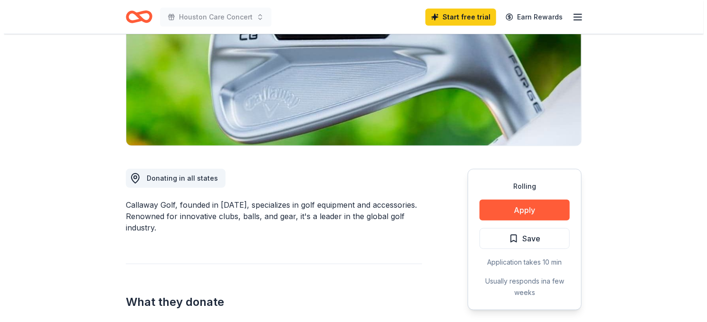
scroll to position [237, 0]
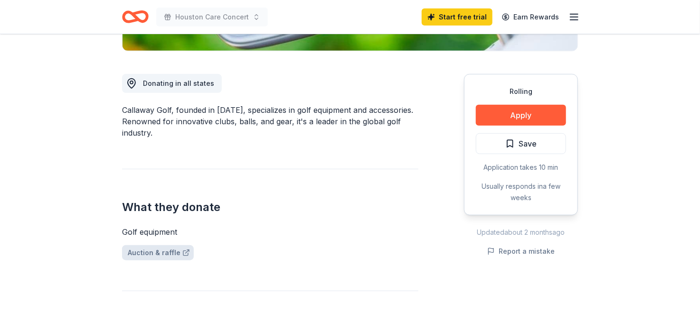
click at [158, 248] on link "Auction & raffle" at bounding box center [158, 253] width 72 height 15
click at [152, 228] on div "Golf equipment" at bounding box center [270, 232] width 296 height 11
click at [524, 114] on button "Apply" at bounding box center [521, 115] width 90 height 21
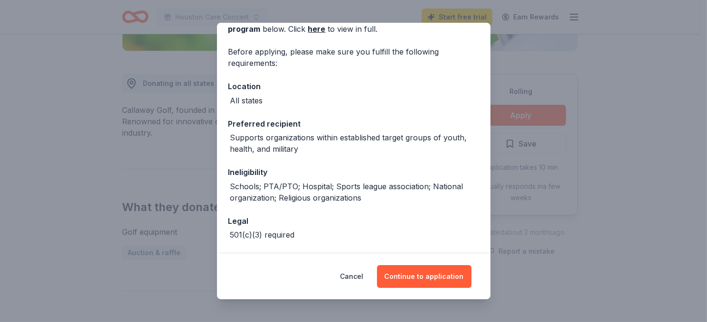
scroll to position [94, 0]
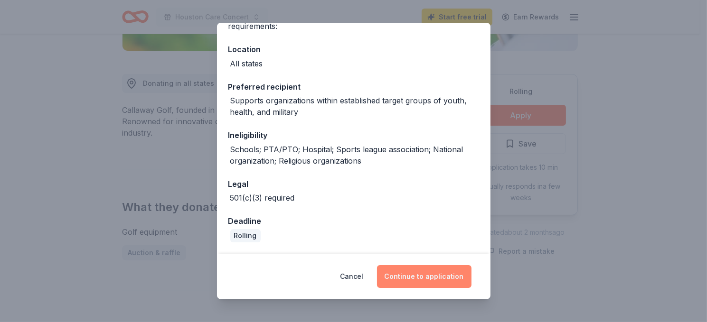
click at [429, 273] on button "Continue to application" at bounding box center [424, 276] width 94 height 23
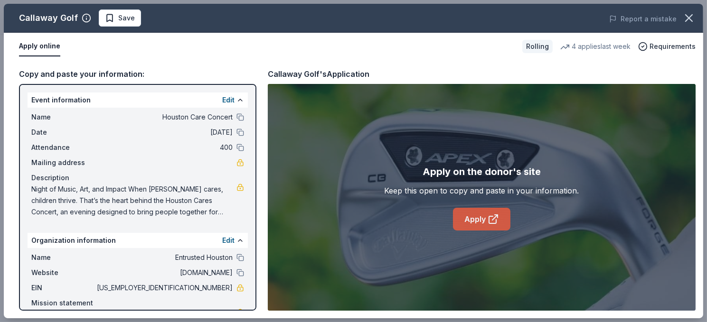
click at [481, 218] on link "Apply" at bounding box center [481, 219] width 57 height 23
click at [487, 219] on link "Apply" at bounding box center [481, 219] width 57 height 23
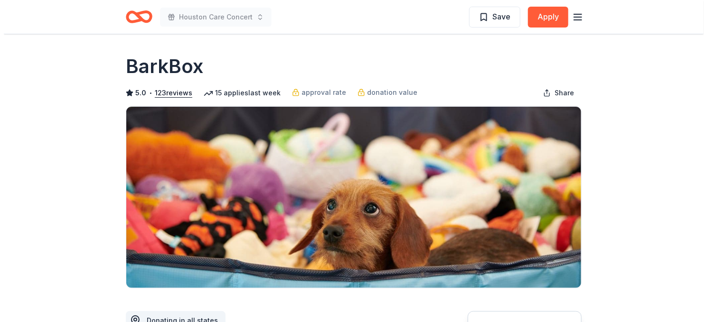
scroll to position [95, 0]
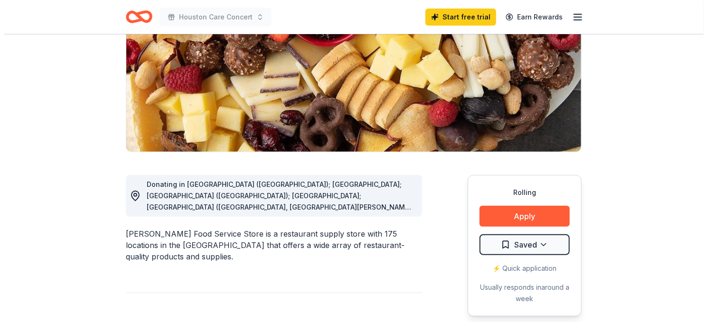
scroll to position [142, 0]
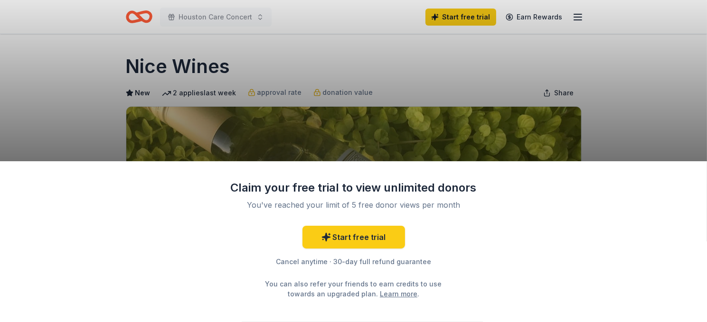
click at [501, 134] on div "Claim your free trial to view unlimited donors You've reached your limit of 5 f…" at bounding box center [353, 161] width 707 height 322
click at [584, 81] on div "Claim your free trial to view unlimited donors You've reached your limit of 5 f…" at bounding box center [353, 161] width 707 height 322
drag, startPoint x: 308, startPoint y: 53, endPoint x: 288, endPoint y: 36, distance: 26.6
click at [290, 37] on div "Claim your free trial to view unlimited donors You've reached your limit of 5 f…" at bounding box center [353, 161] width 707 height 322
drag, startPoint x: 567, startPoint y: 85, endPoint x: 598, endPoint y: 97, distance: 33.5
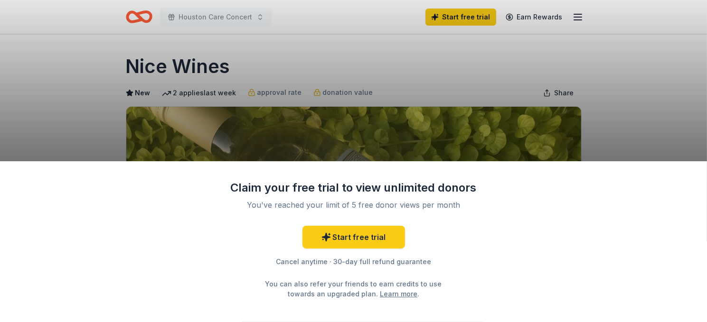
click at [567, 85] on div "Claim your free trial to view unlimited donors You've reached your limit of 5 f…" at bounding box center [353, 161] width 707 height 322
